Goal: Transaction & Acquisition: Purchase product/service

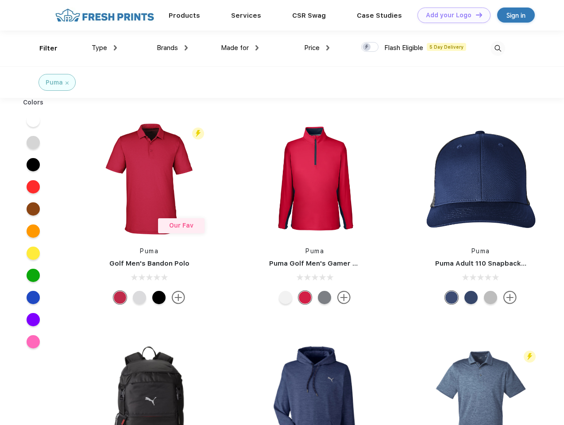
click at [450, 15] on link "Add your Logo Design Tool" at bounding box center [453, 15] width 73 height 15
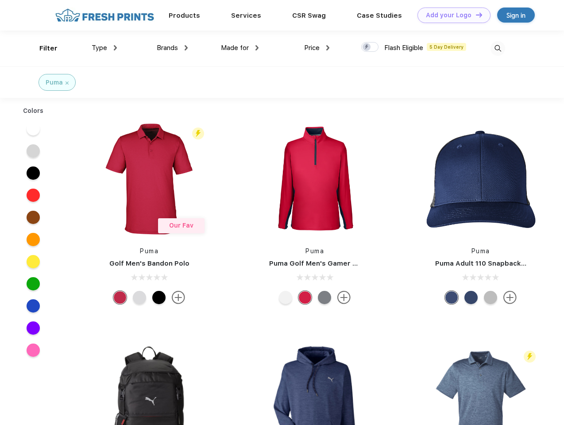
click at [0, 0] on div "Design Tool" at bounding box center [0, 0] width 0 height 0
click at [475, 15] on link "Add your Logo Design Tool" at bounding box center [453, 15] width 73 height 15
click at [42, 48] on div "Filter" at bounding box center [48, 48] width 18 height 10
click at [104, 48] on span "Type" at bounding box center [99, 48] width 15 height 8
click at [172, 48] on span "Brands" at bounding box center [167, 48] width 21 height 8
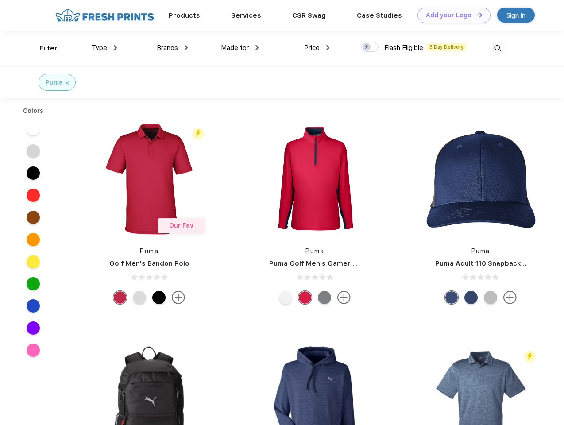
click at [240, 48] on span "Made for" at bounding box center [235, 48] width 28 height 8
click at [317, 48] on span "Price" at bounding box center [311, 48] width 15 height 8
click at [370, 47] on div at bounding box center [369, 47] width 17 height 10
click at [367, 47] on input "checkbox" at bounding box center [364, 45] width 6 height 6
click at [497, 48] on img at bounding box center [497, 48] width 15 height 15
